Goal: Transaction & Acquisition: Download file/media

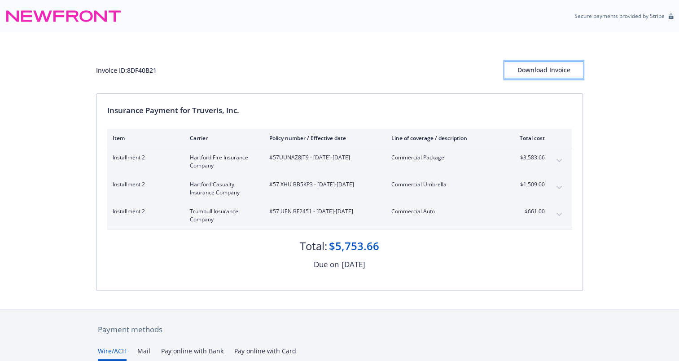
click at [532, 70] on div "Download Invoice" at bounding box center [544, 70] width 79 height 17
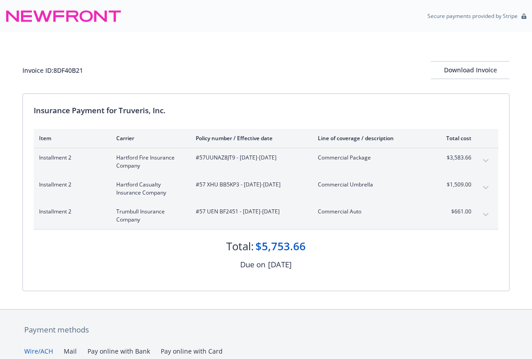
click at [233, 334] on div "Payment methods" at bounding box center [266, 330] width 484 height 12
